Goal: Check status

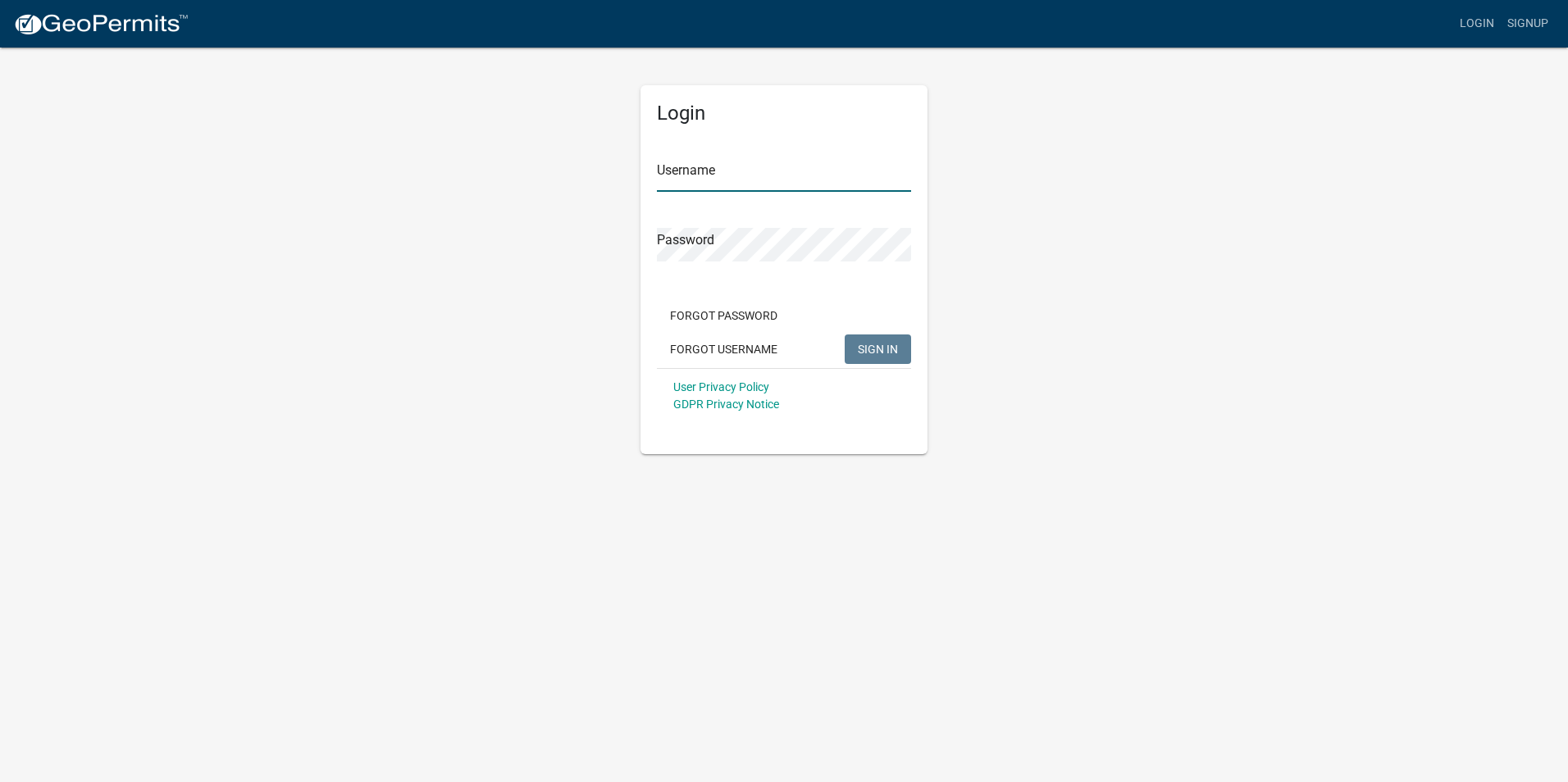
type input "[PERSON_NAME]"
click at [871, 347] on span "SIGN IN" at bounding box center [877, 348] width 40 height 13
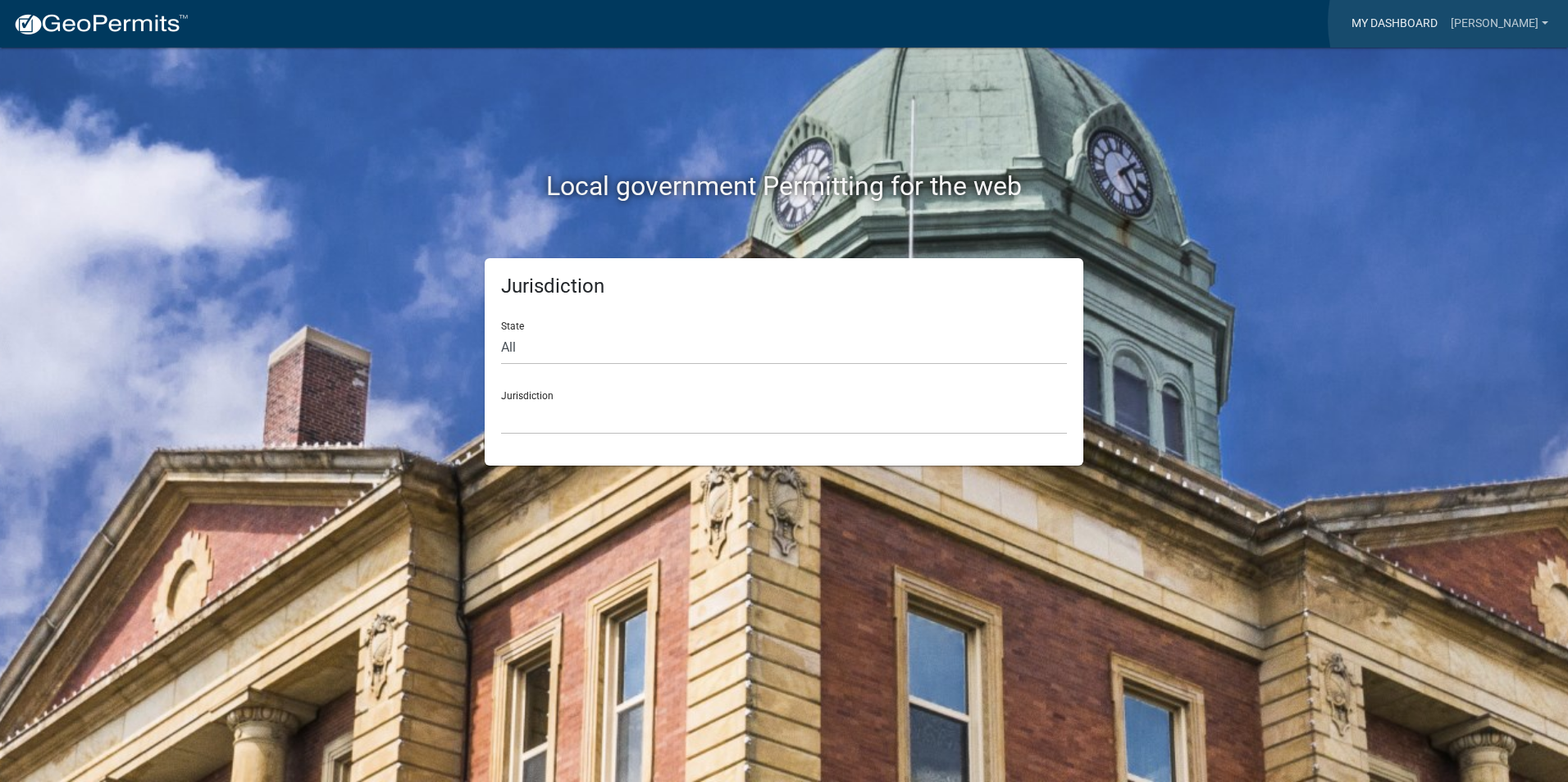
click at [1444, 23] on link "My Dashboard" at bounding box center [1394, 24] width 99 height 31
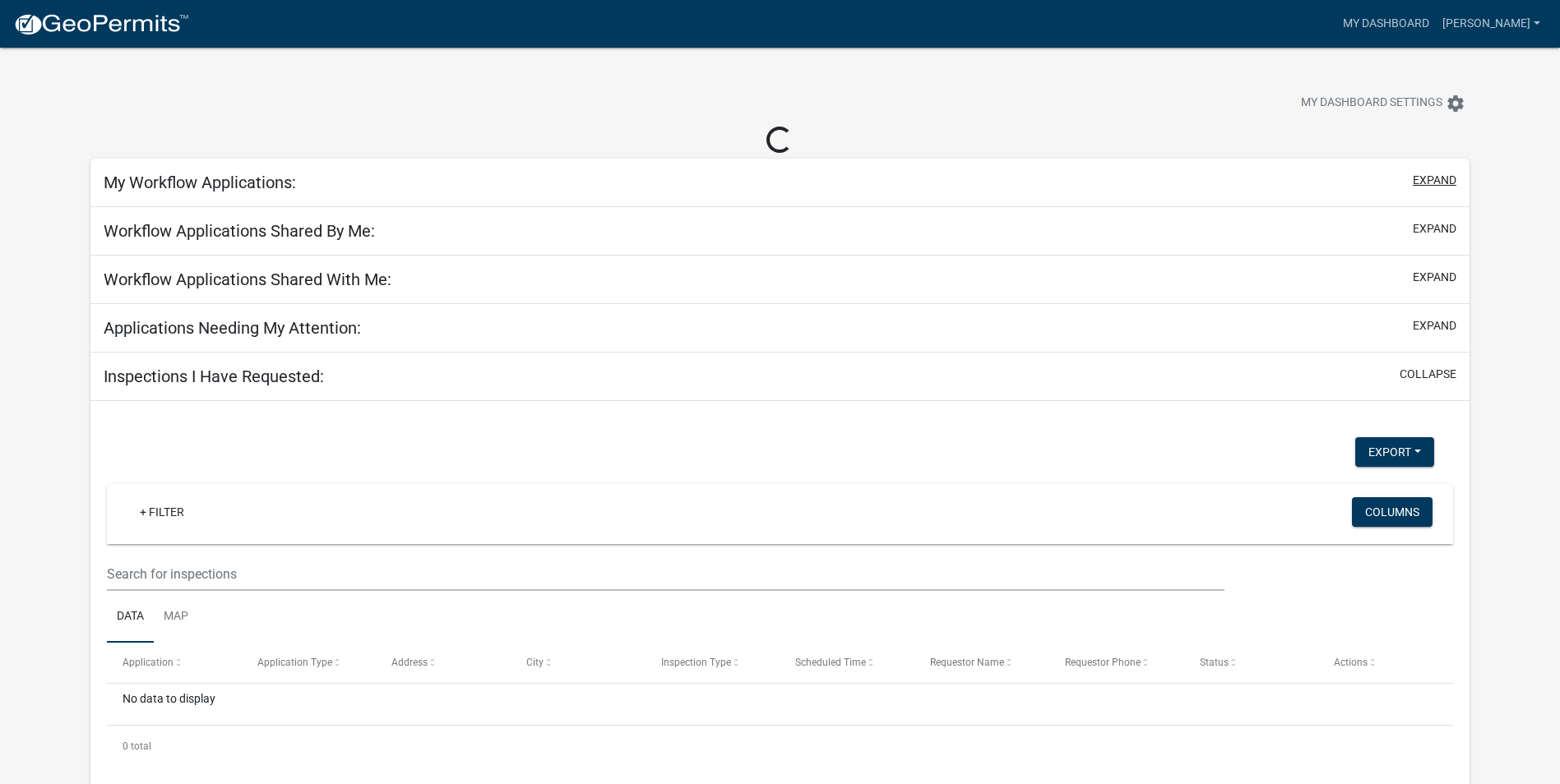
click at [1442, 185] on div "My Workflow Applications: expand + Filter Columns Data Map Application Number T…" at bounding box center [780, 480] width 1379 height 642
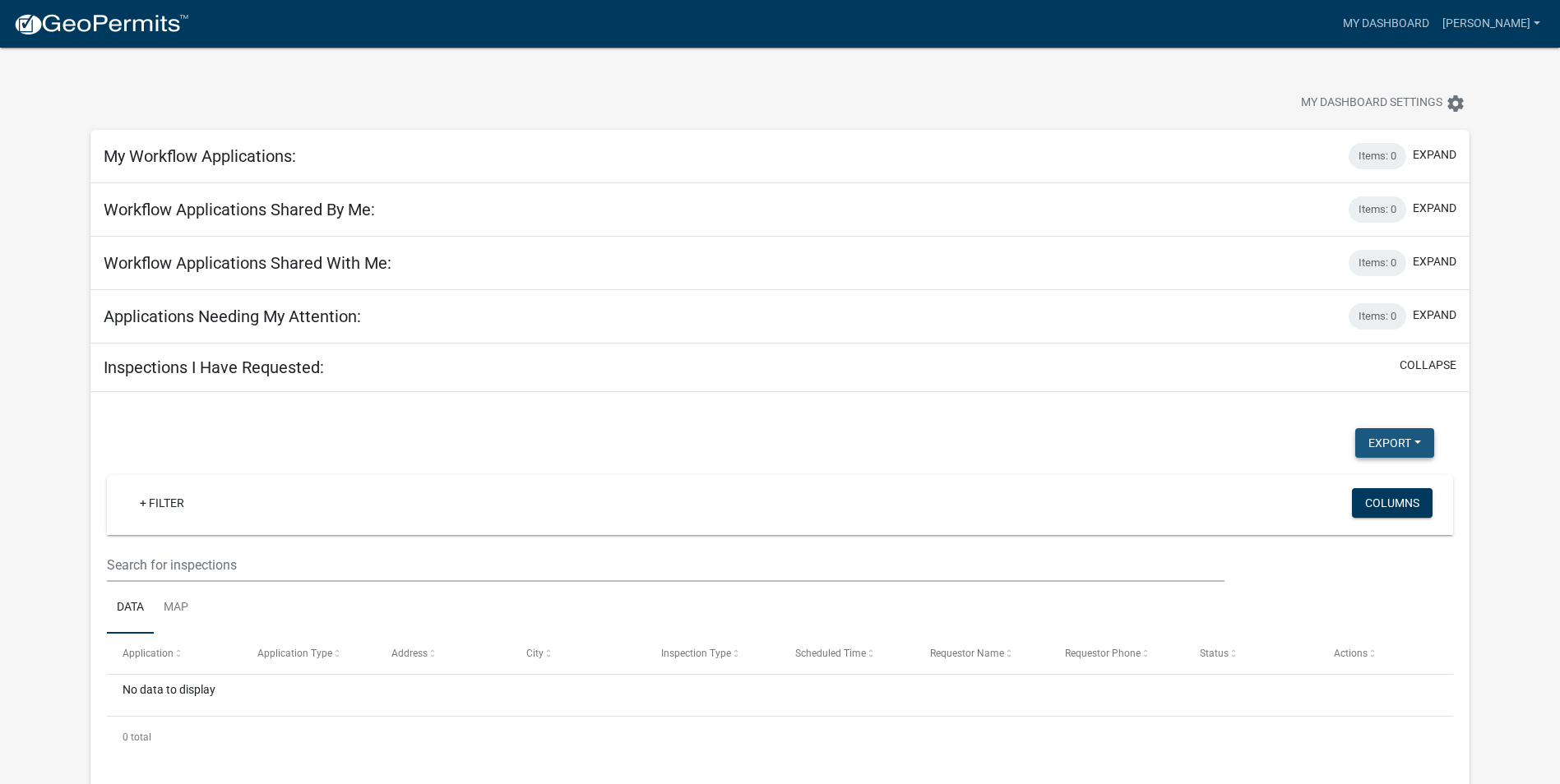
click at [1394, 439] on button "Export" at bounding box center [1394, 443] width 79 height 30
click at [1101, 334] on div "Applications Needing My Attention: Items: 0 expand" at bounding box center [780, 317] width 1379 height 53
